Goal: Check status: Check status

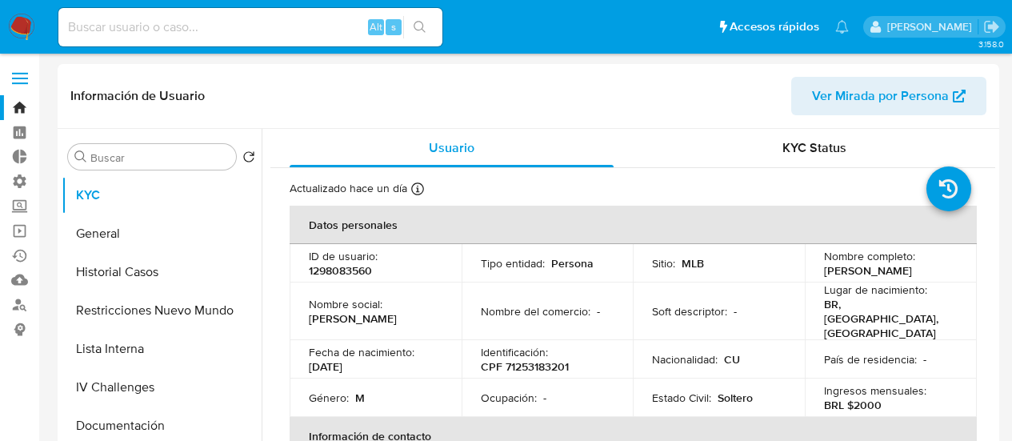
select select "10"
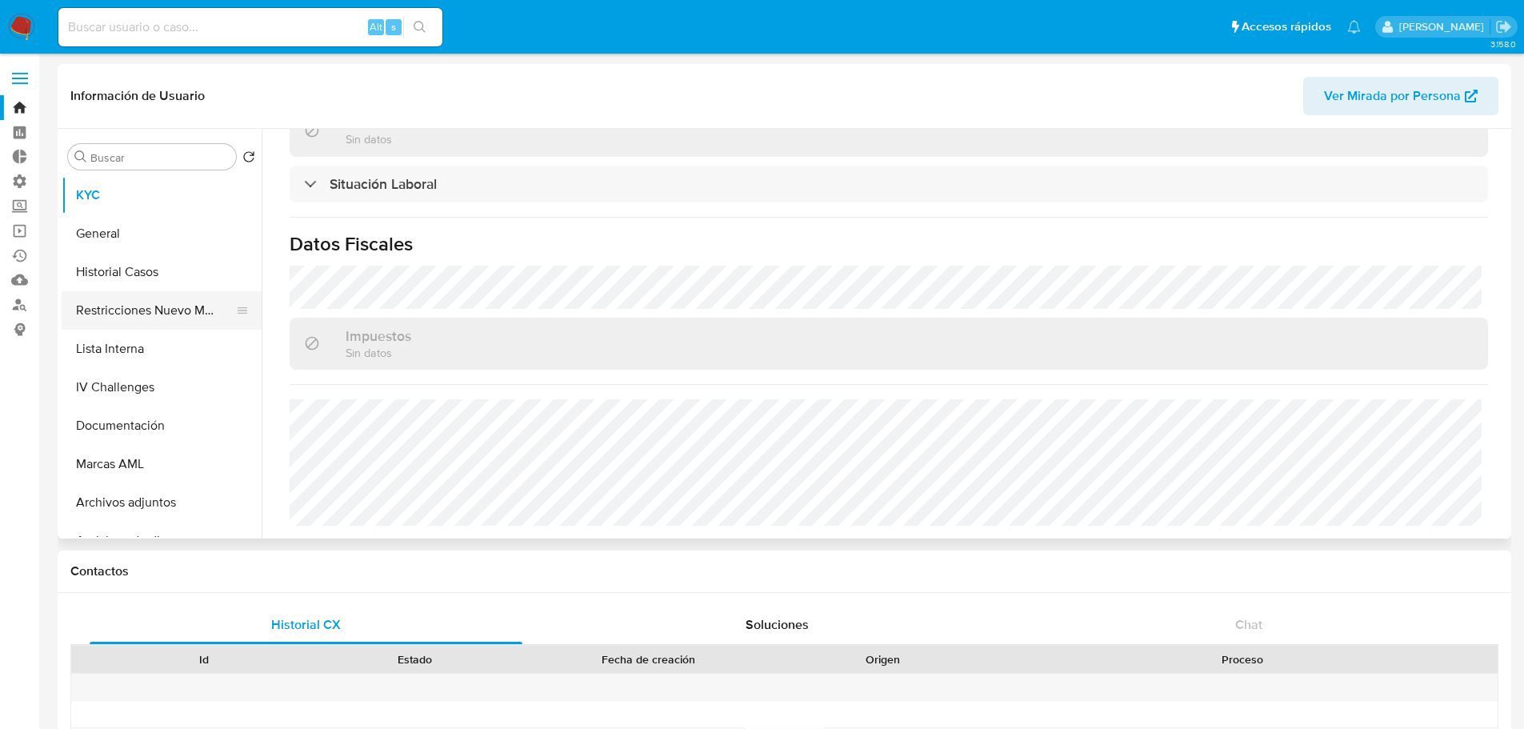
click at [139, 292] on button "Restricciones Nuevo Mundo" at bounding box center [155, 310] width 187 height 38
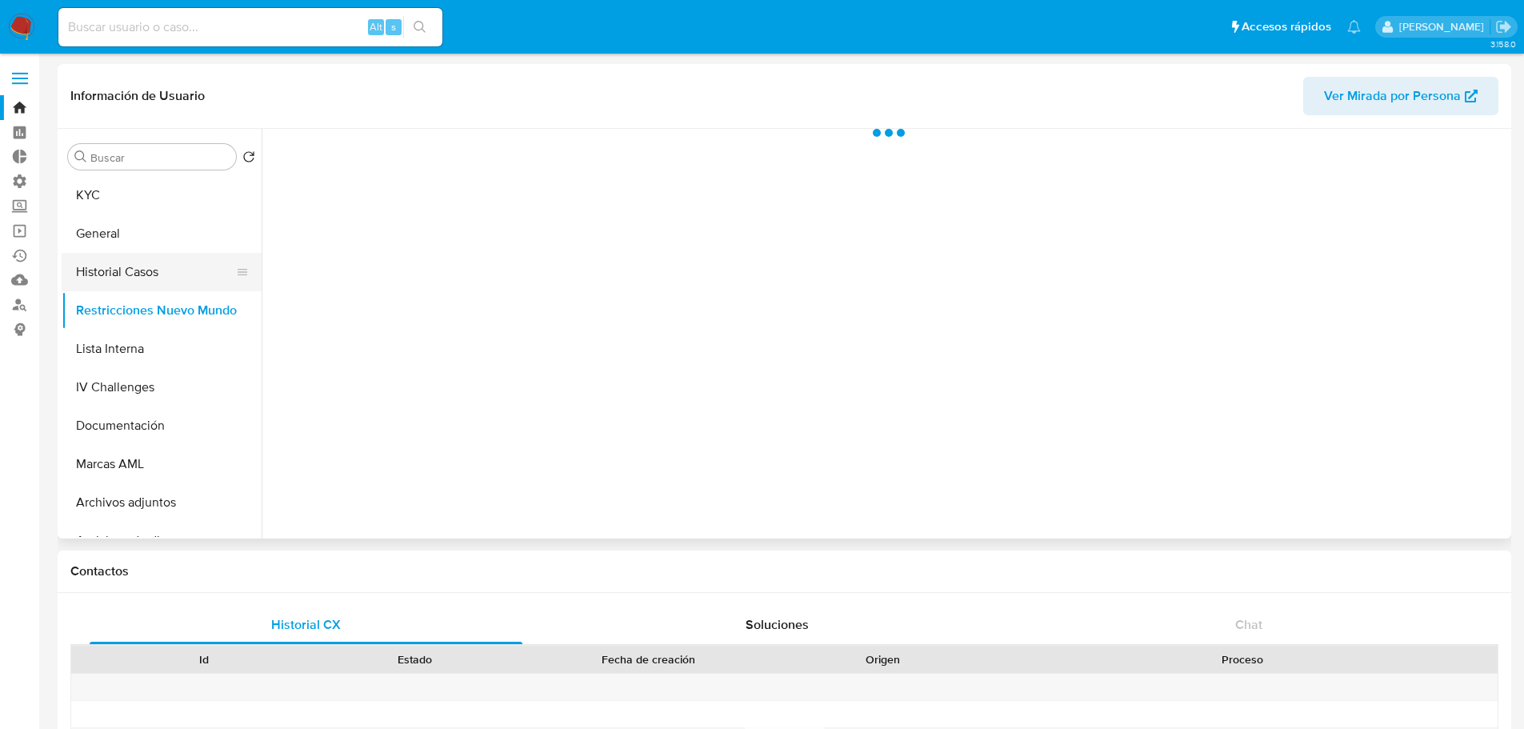
click at [144, 274] on button "Historial Casos" at bounding box center [155, 272] width 187 height 38
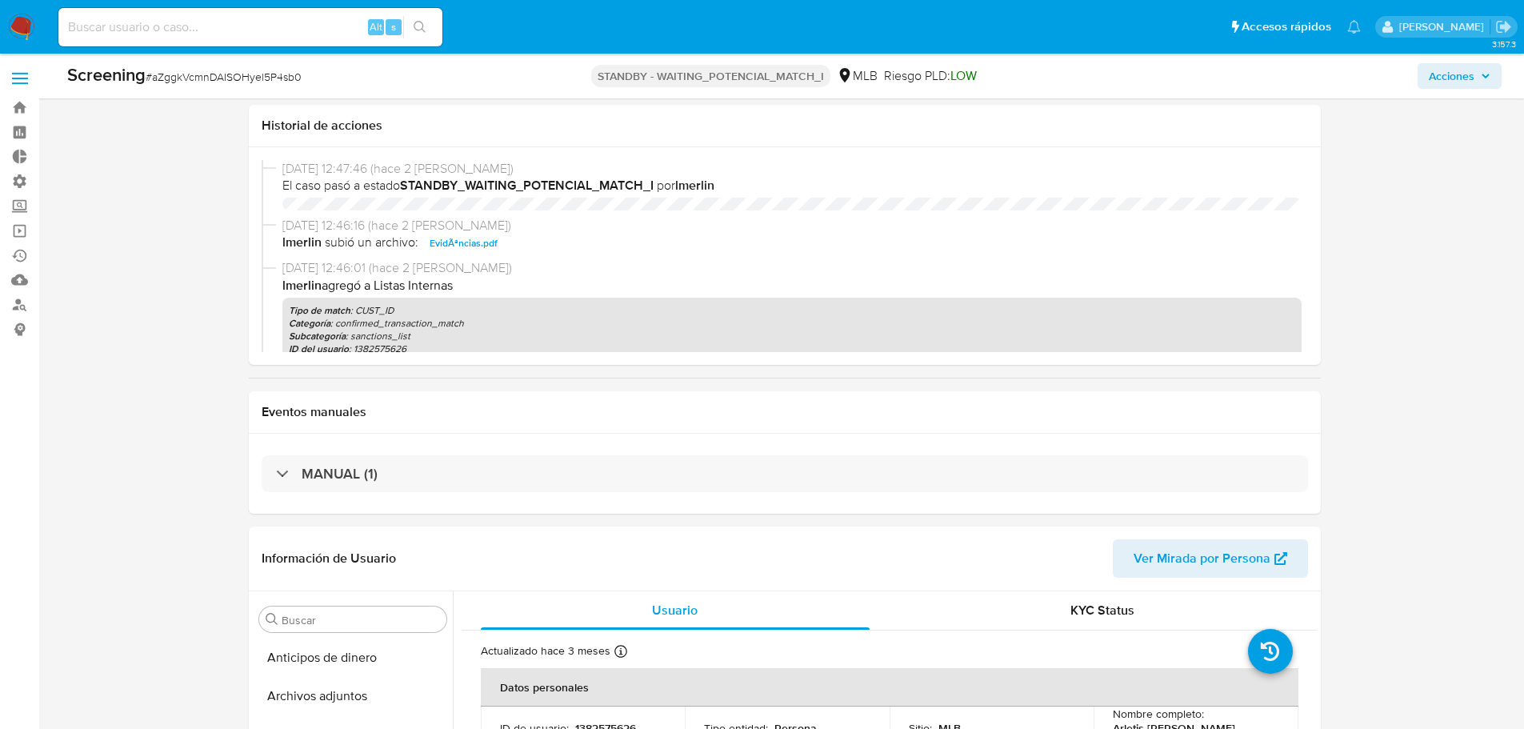
select select "10"
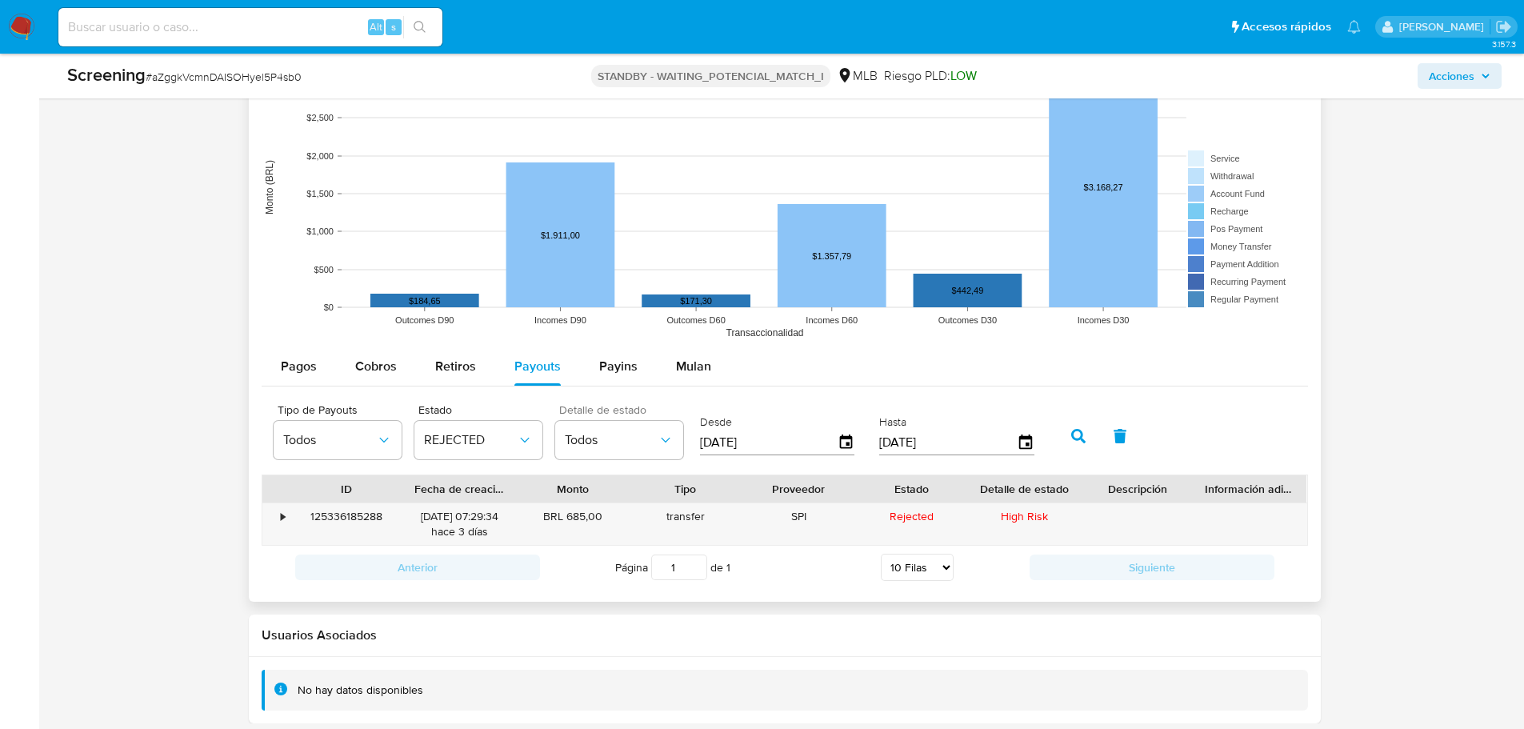
scroll to position [753, 0]
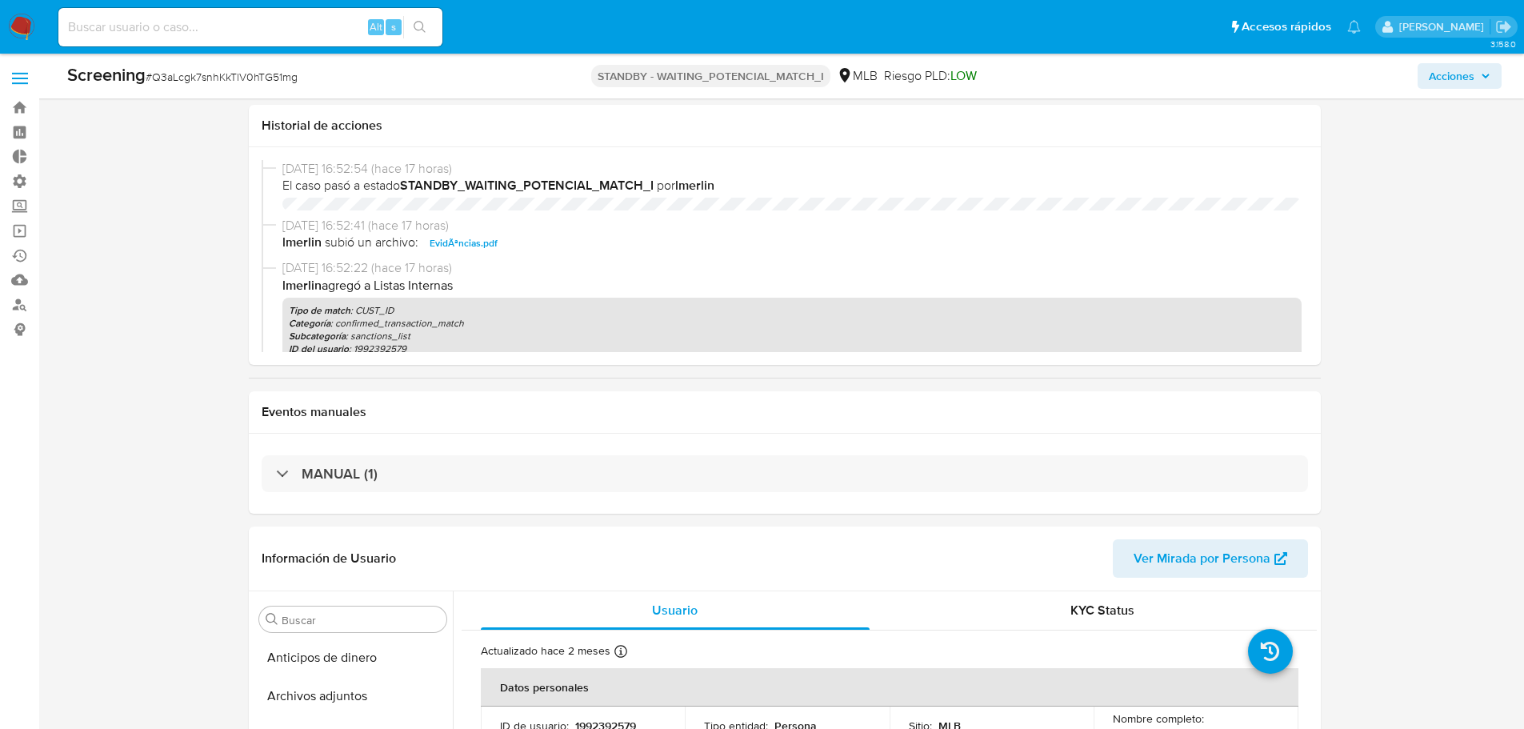
select select "10"
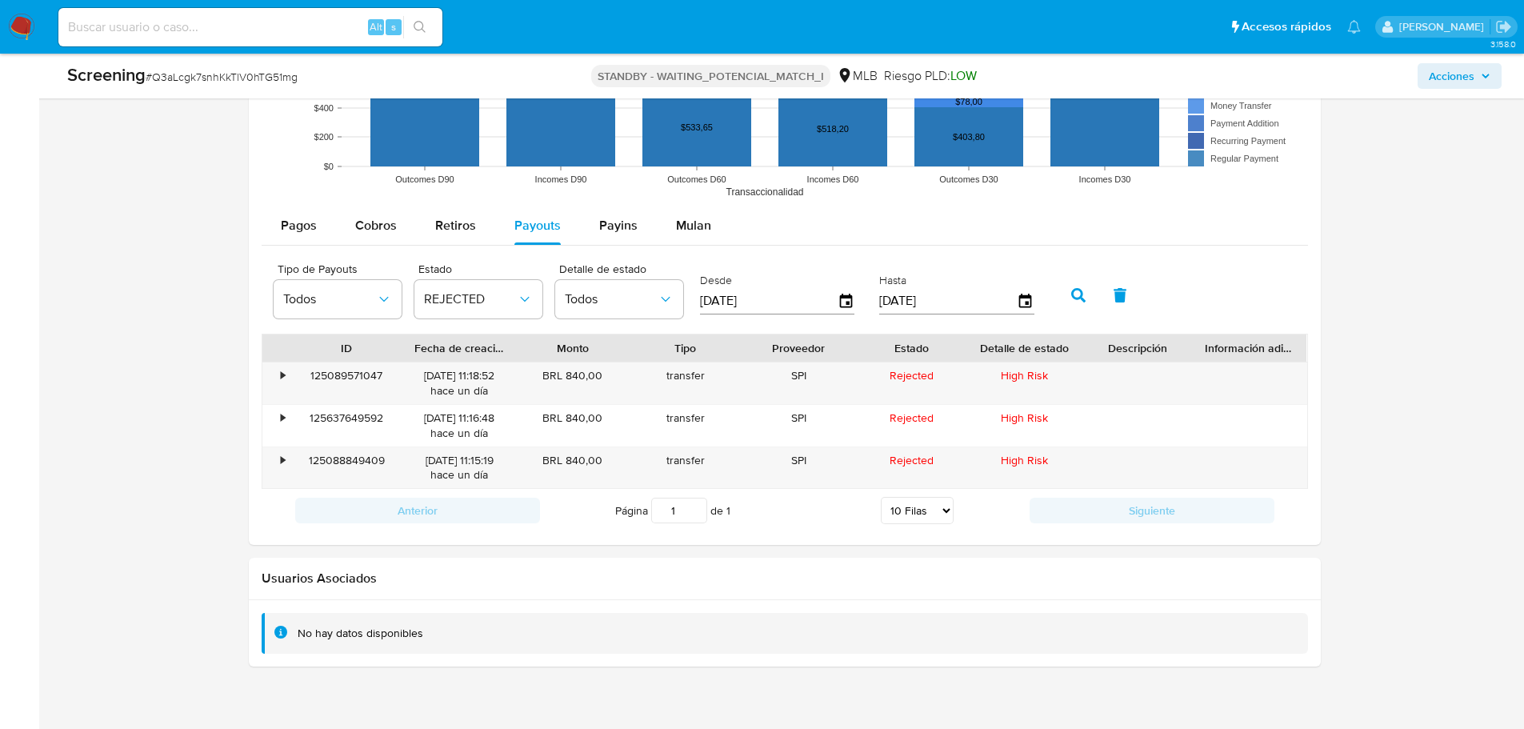
scroll to position [753, 0]
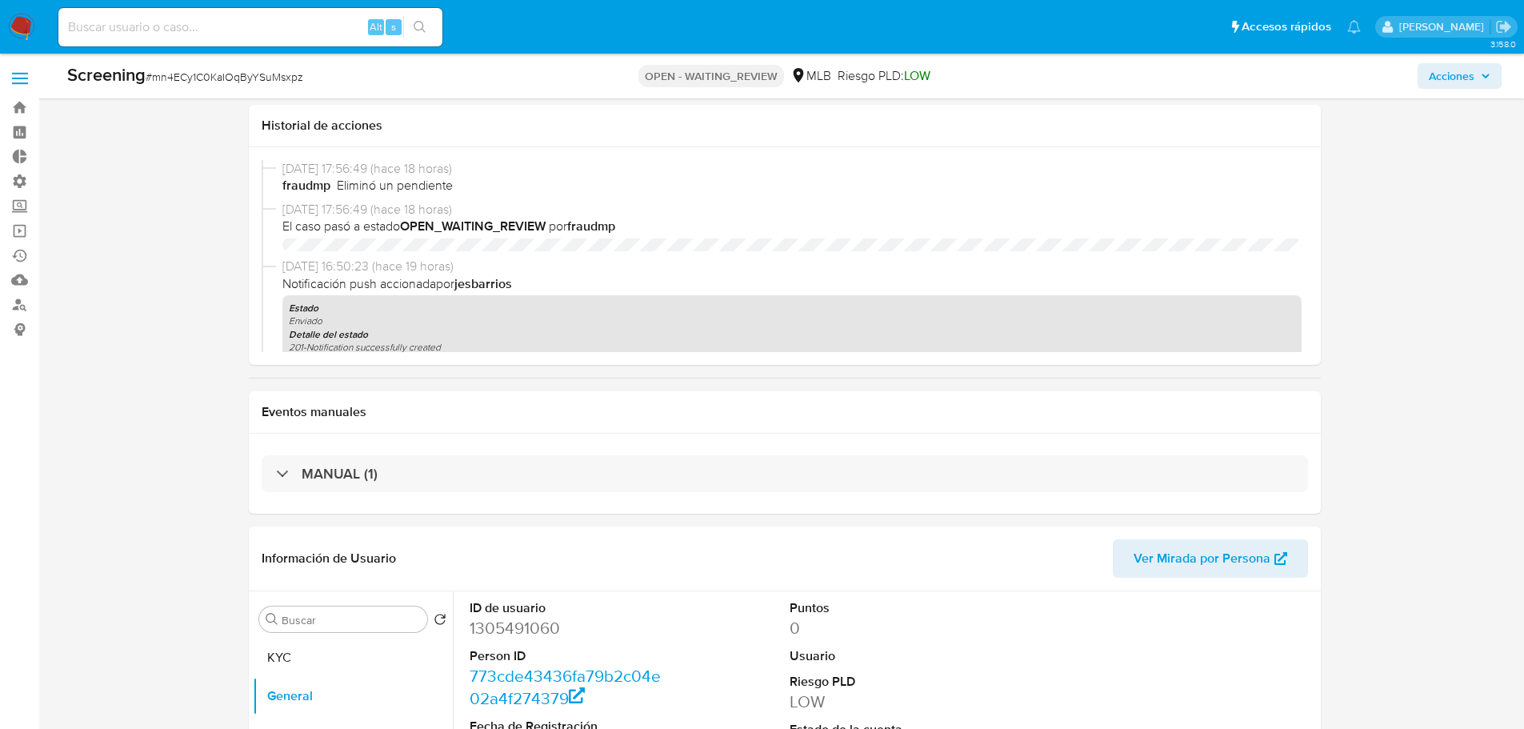
select select "10"
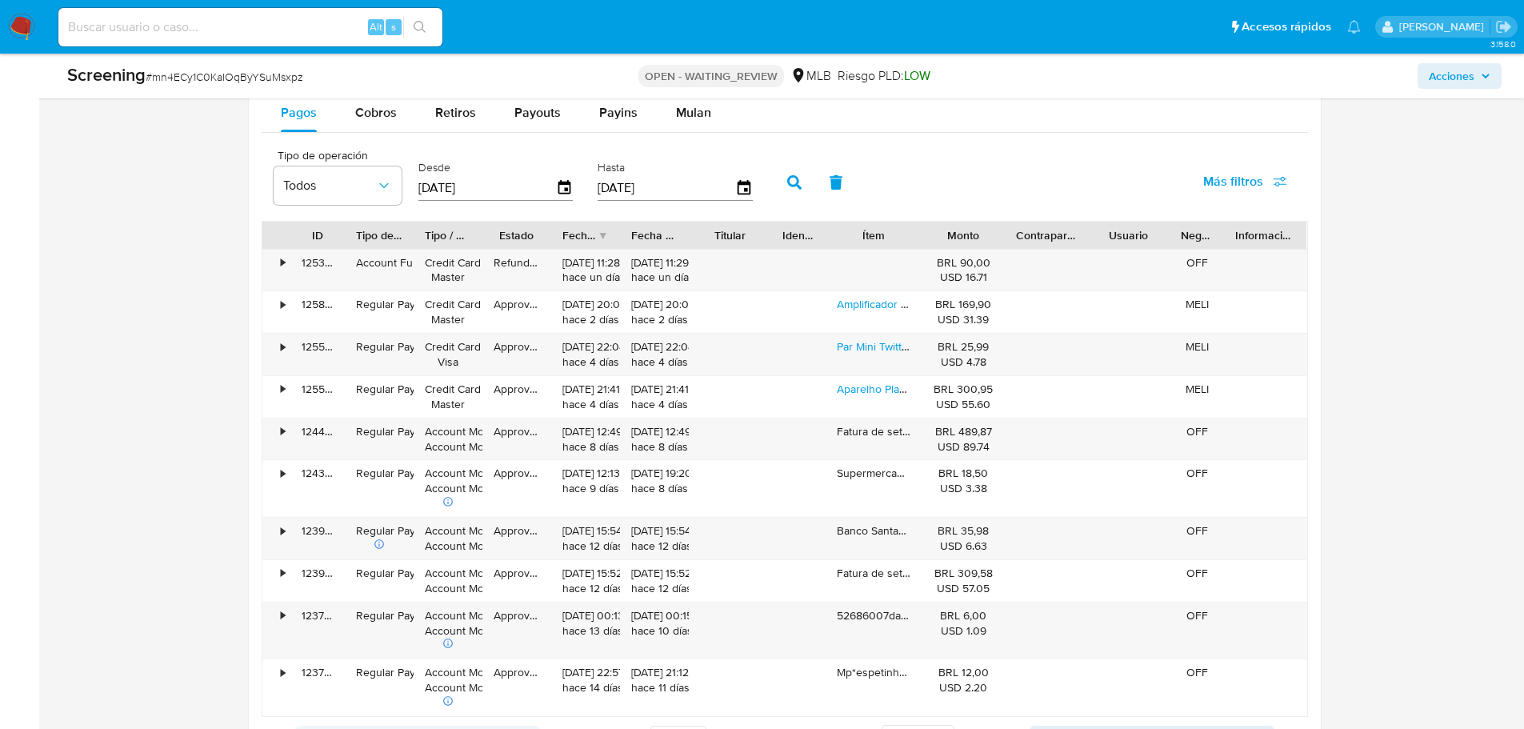
scroll to position [2052, 0]
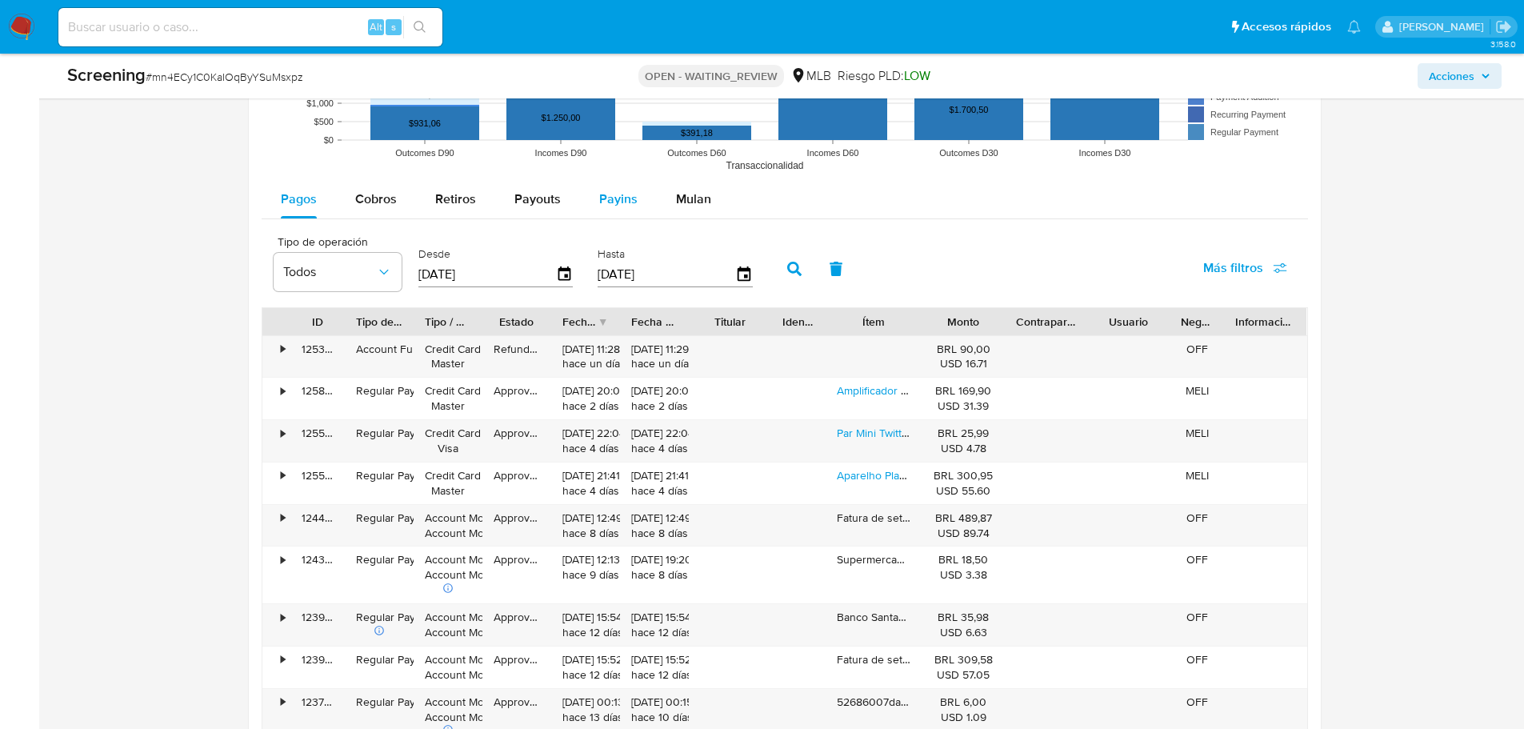
click at [611, 202] on span "Payins" at bounding box center [618, 199] width 38 height 18
select select "10"
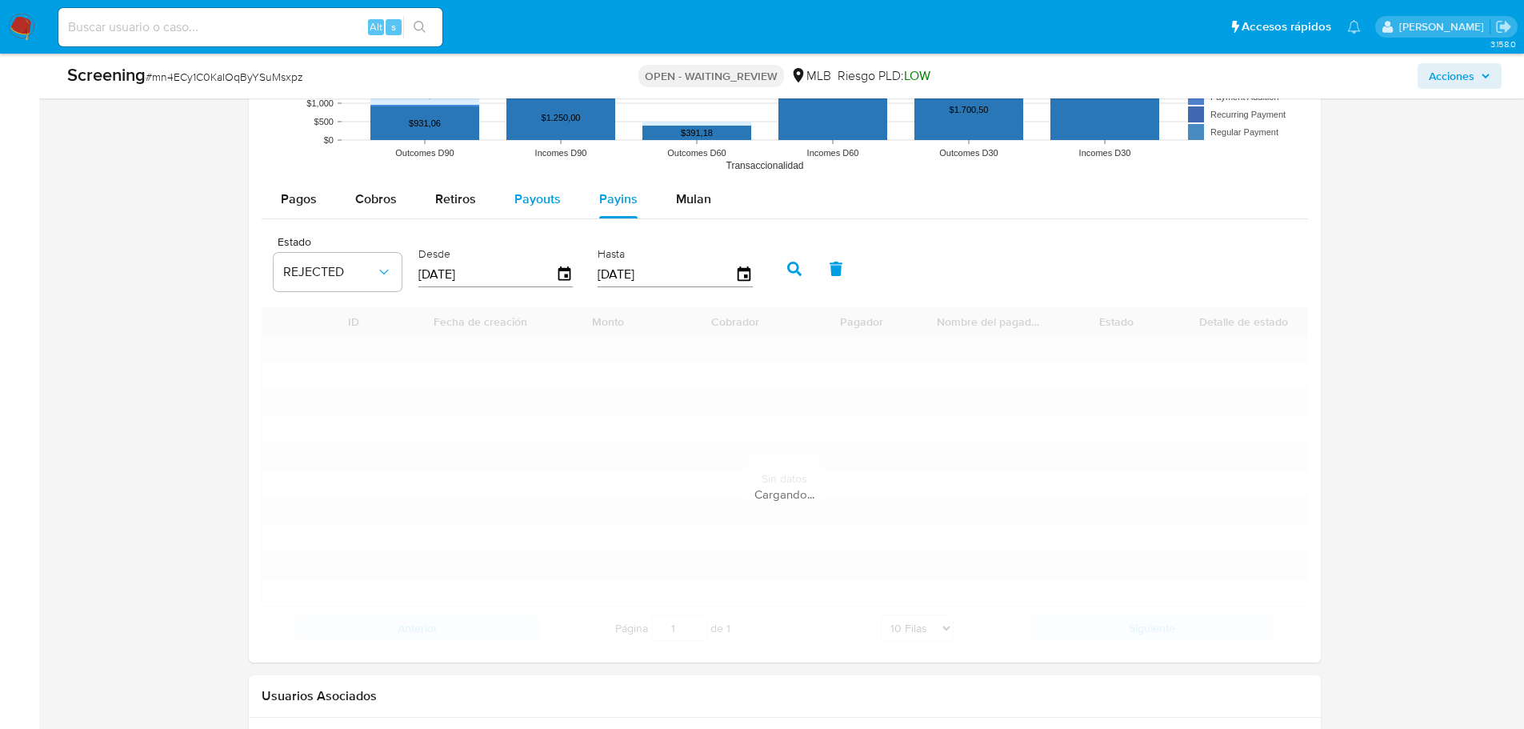
click at [505, 198] on button "Payouts" at bounding box center [537, 199] width 85 height 38
select select "10"
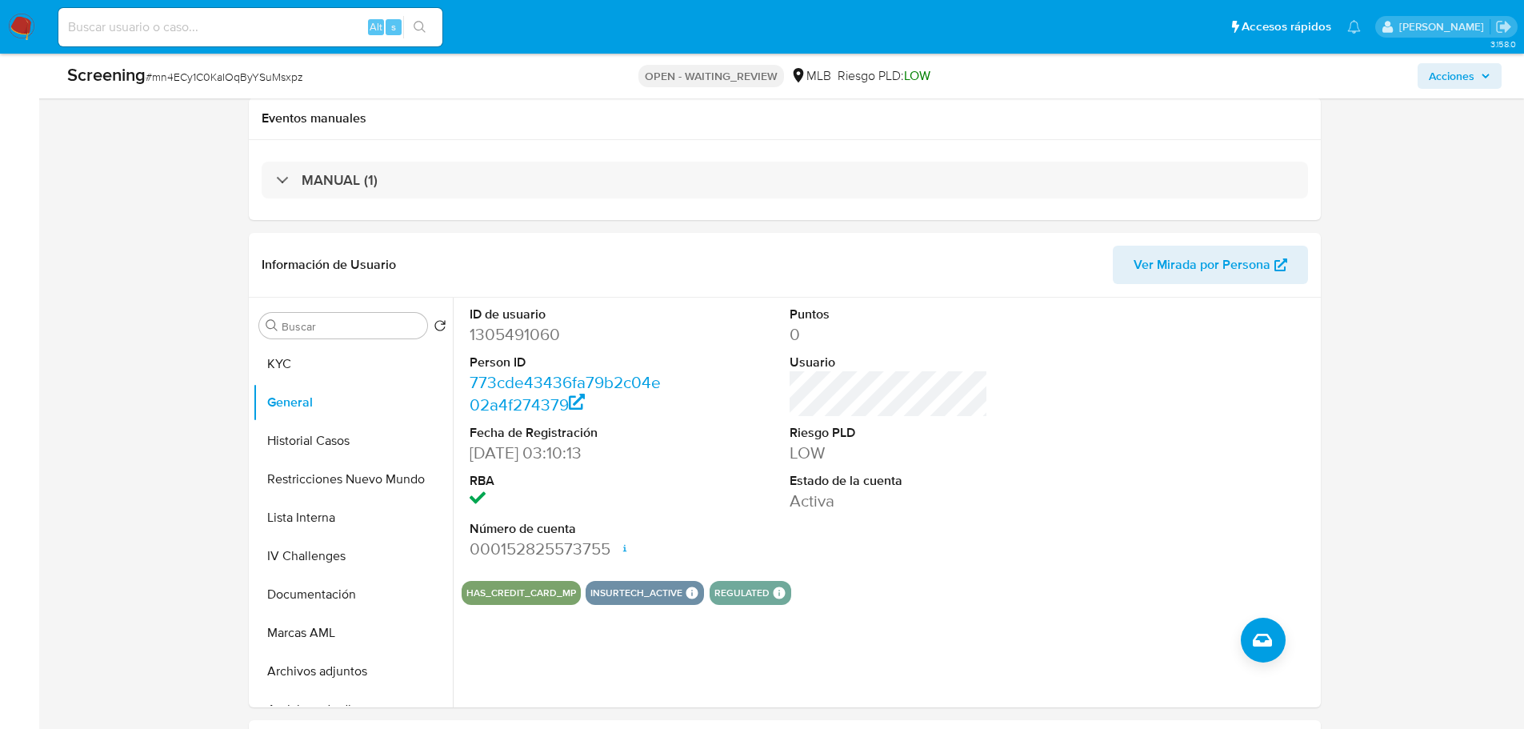
scroll to position [292, 0]
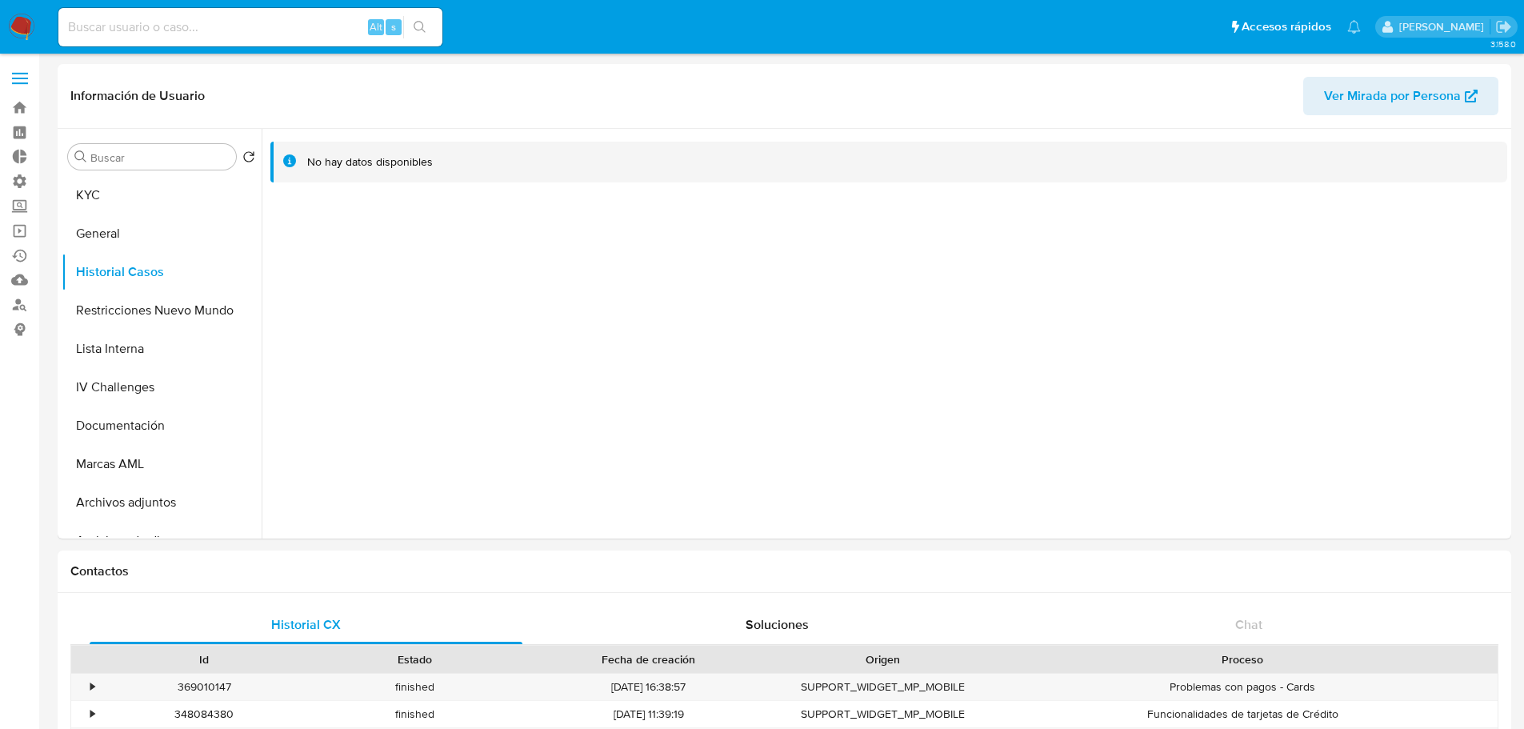
select select "10"
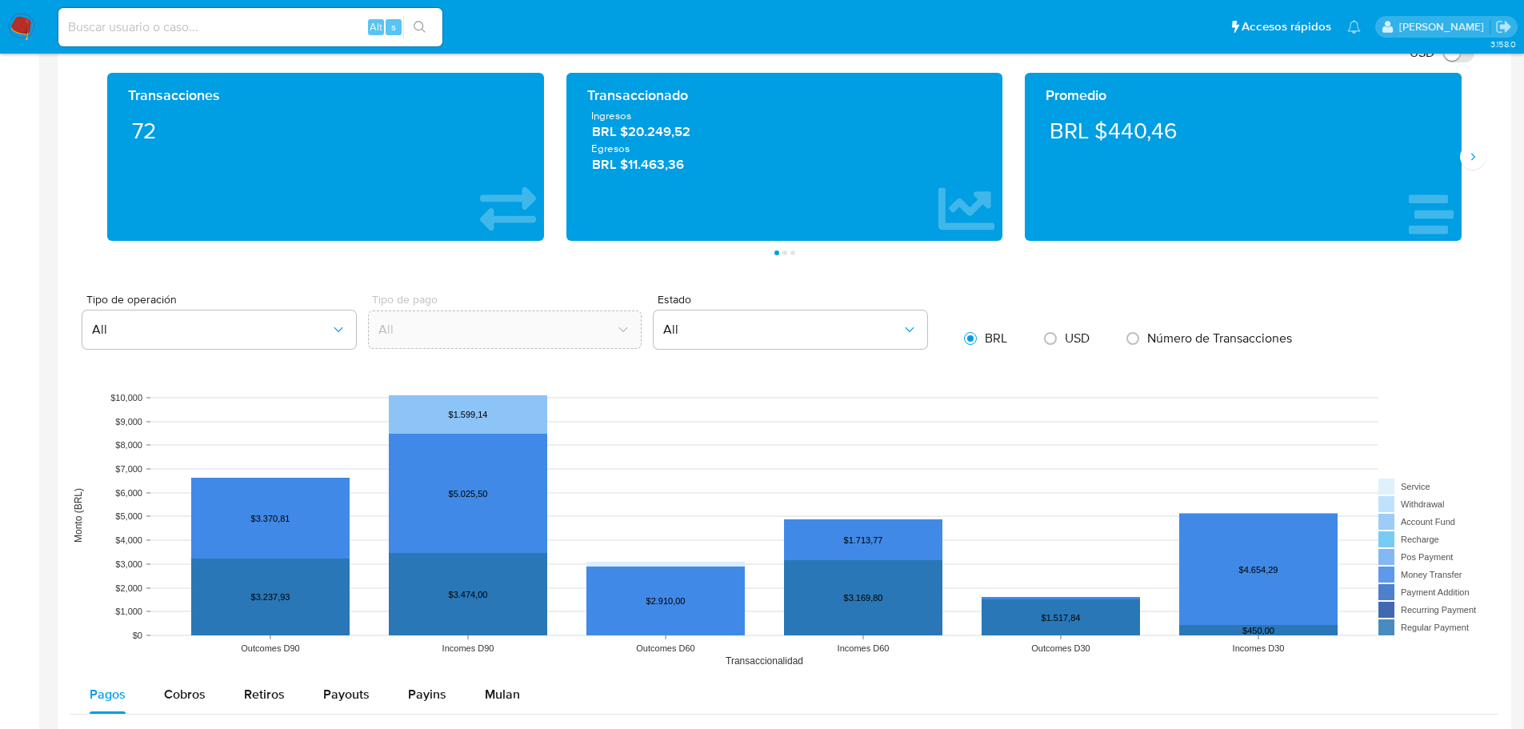
scroll to position [1040, 0]
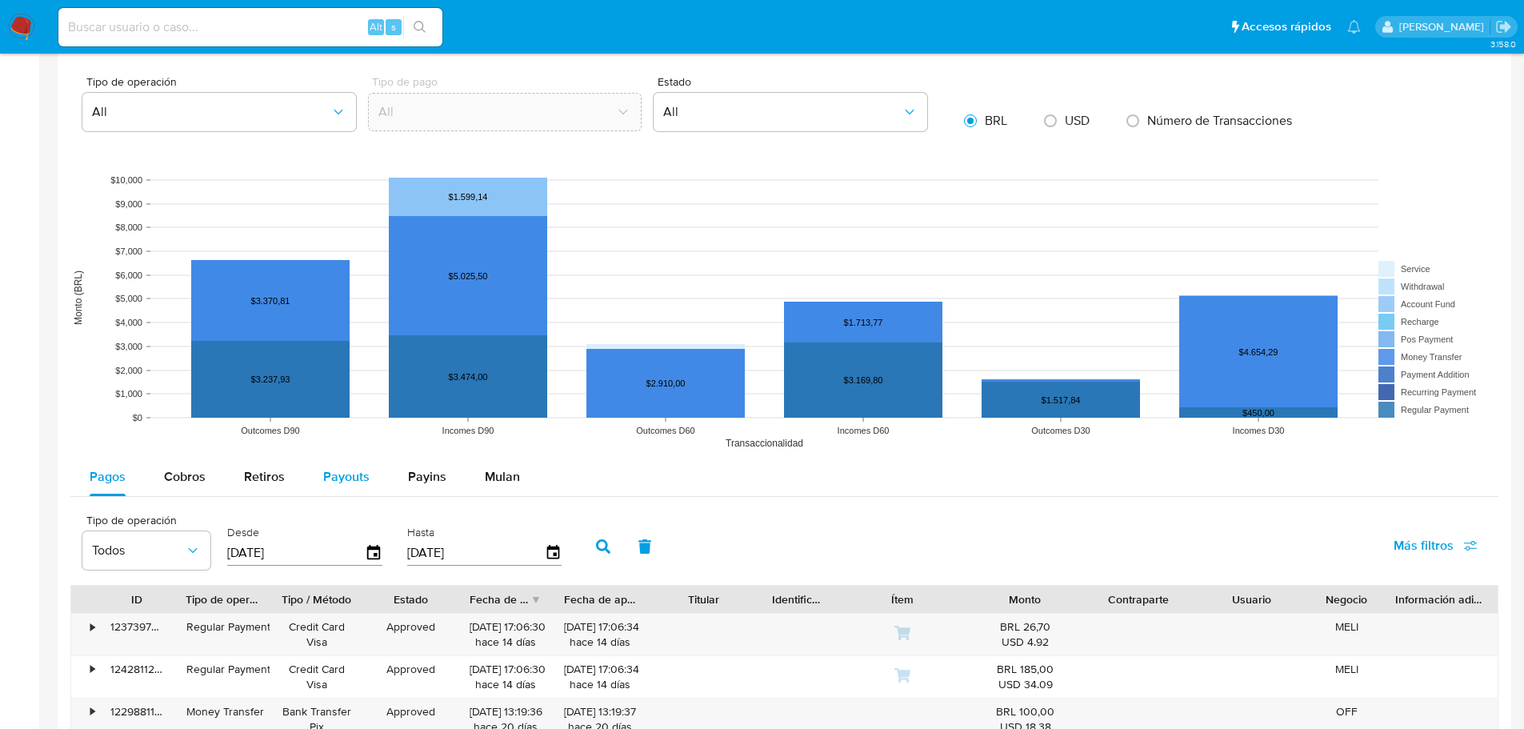
click at [363, 489] on div "Payouts" at bounding box center [346, 477] width 46 height 38
select select "10"
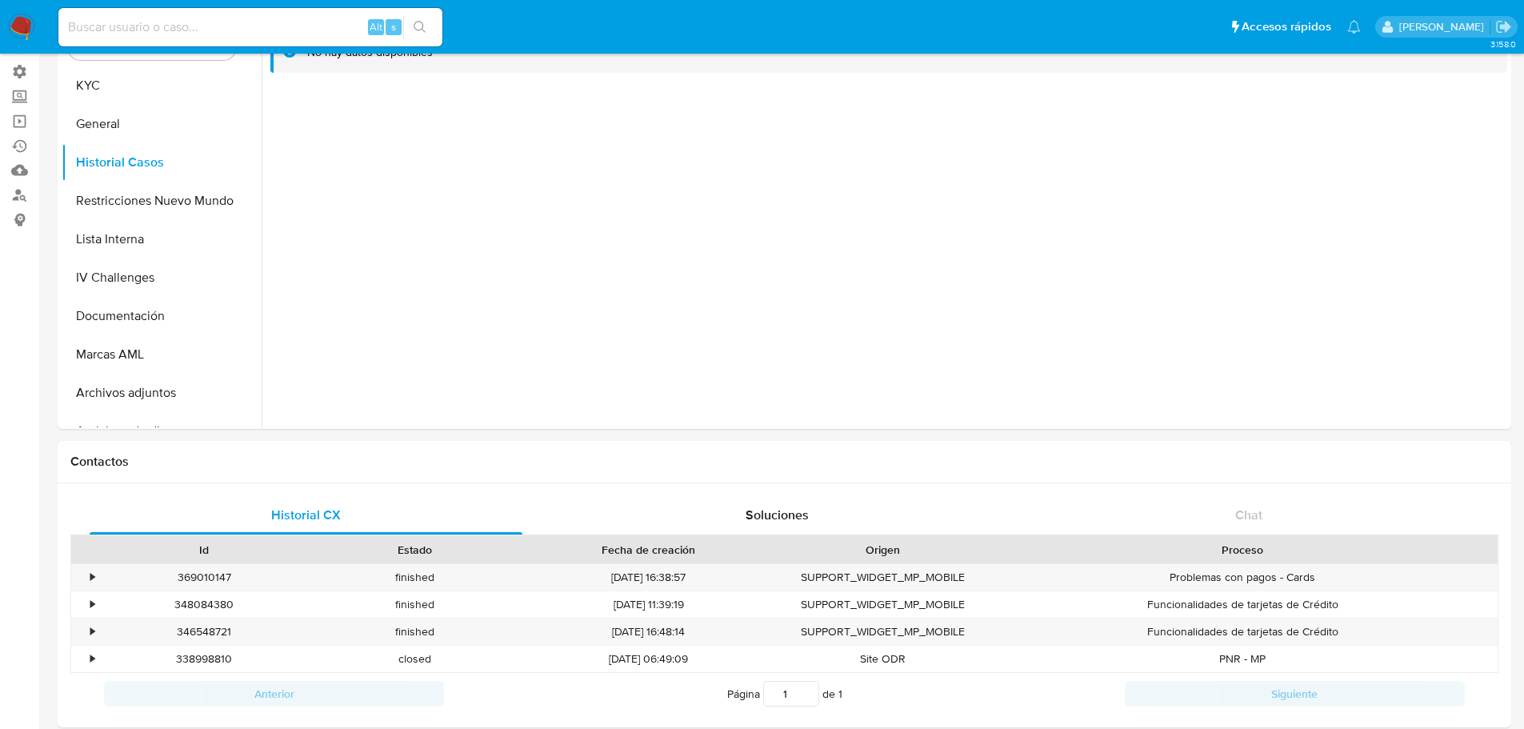
scroll to position [0, 0]
